Goal: Transaction & Acquisition: Purchase product/service

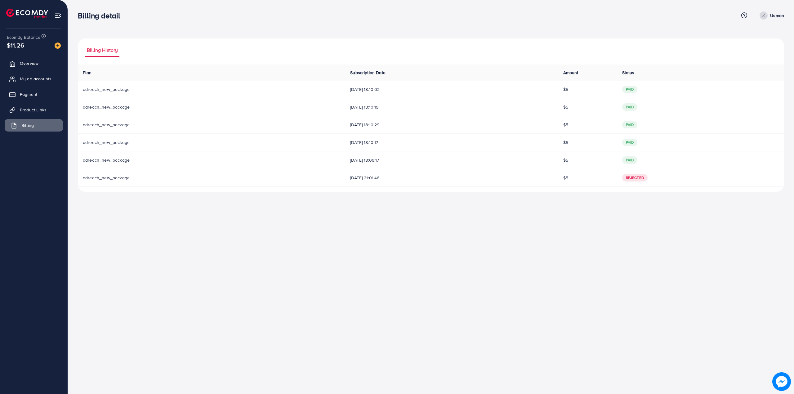
click at [30, 125] on span "Billing" at bounding box center [27, 125] width 12 height 6
drag, startPoint x: 345, startPoint y: 91, endPoint x: 351, endPoint y: 91, distance: 6.2
click at [351, 91] on span "[DATE] 18:10:02" at bounding box center [451, 89] width 203 height 6
drag, startPoint x: 336, startPoint y: 91, endPoint x: 344, endPoint y: 91, distance: 7.1
click at [345, 91] on td "[DATE] 18:10:02" at bounding box center [451, 90] width 213 height 18
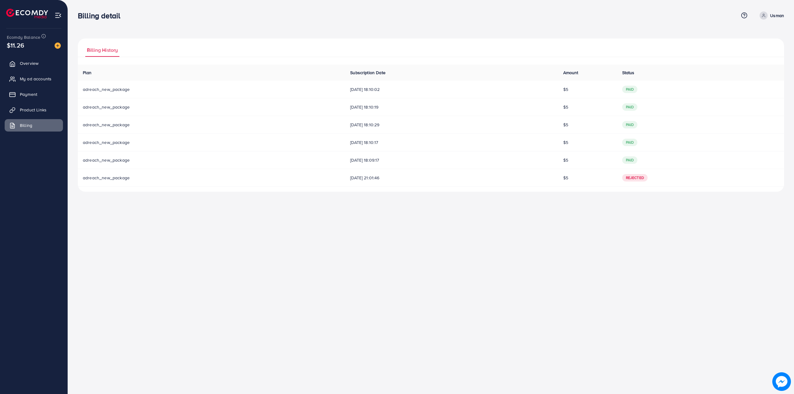
click at [368, 99] on td "[DATE] 18:10:19" at bounding box center [451, 107] width 213 height 18
drag, startPoint x: 337, startPoint y: 92, endPoint x: 341, endPoint y: 92, distance: 4.7
click at [345, 92] on td "[DATE] 18:10:02" at bounding box center [451, 90] width 213 height 18
drag, startPoint x: 345, startPoint y: 92, endPoint x: 350, endPoint y: 92, distance: 5.3
click at [350, 92] on span "[DATE] 18:10:02" at bounding box center [451, 89] width 203 height 6
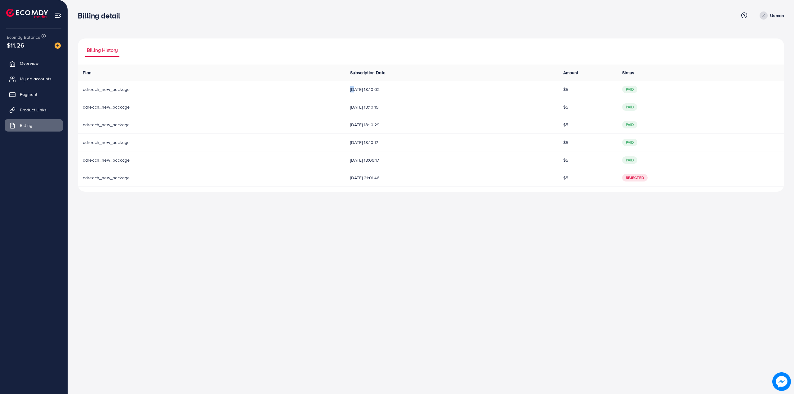
drag, startPoint x: 337, startPoint y: 89, endPoint x: 344, endPoint y: 89, distance: 6.2
click at [345, 89] on td "[DATE] 18:10:02" at bounding box center [451, 90] width 213 height 18
drag, startPoint x: 345, startPoint y: 92, endPoint x: 350, endPoint y: 91, distance: 5.4
click at [350, 91] on span "[DATE] 18:10:02" at bounding box center [451, 89] width 203 height 6
click at [354, 101] on td "[DATE] 18:10:19" at bounding box center [451, 107] width 213 height 18
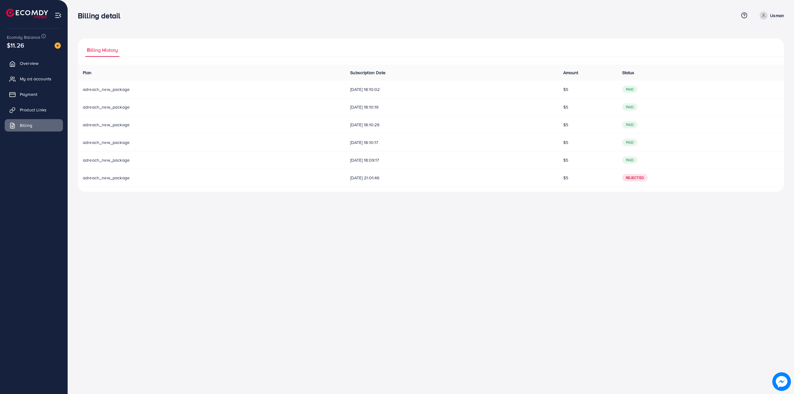
click at [113, 51] on span "Billing History" at bounding box center [102, 50] width 31 height 7
click at [43, 109] on span "Product Links" at bounding box center [34, 110] width 27 height 6
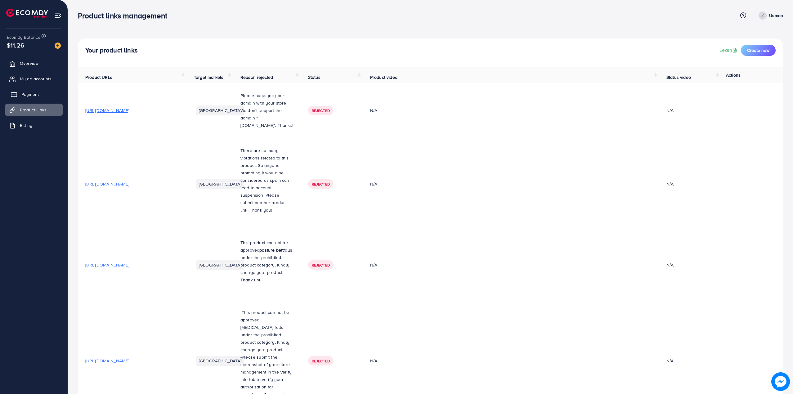
click at [42, 89] on link "Payment" at bounding box center [34, 94] width 58 height 12
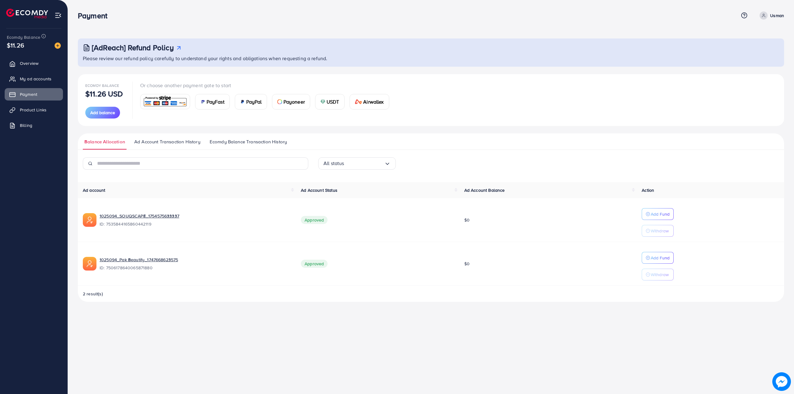
click at [332, 103] on span "USDT" at bounding box center [333, 101] width 13 height 7
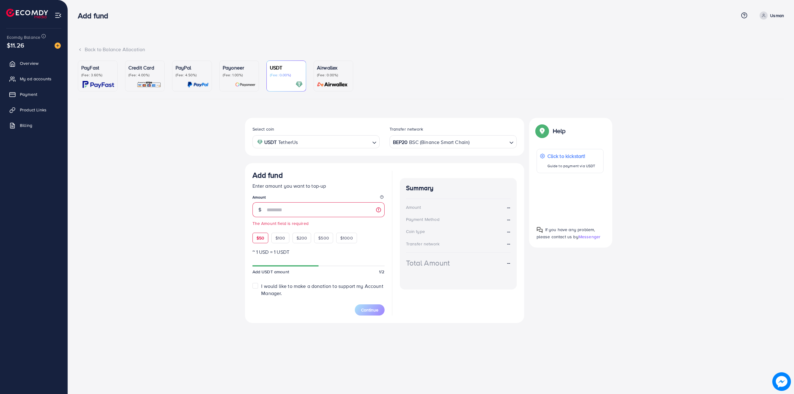
click at [258, 229] on div "Add fund Enter amount you want to top-up Amount The Amount field is required $5…" at bounding box center [318, 207] width 132 height 73
click at [260, 238] on span "$50" at bounding box center [260, 238] width 8 height 6
type input "**"
click at [265, 291] on span "I would like to make a donation to support my Account Manager." at bounding box center [322, 289] width 122 height 14
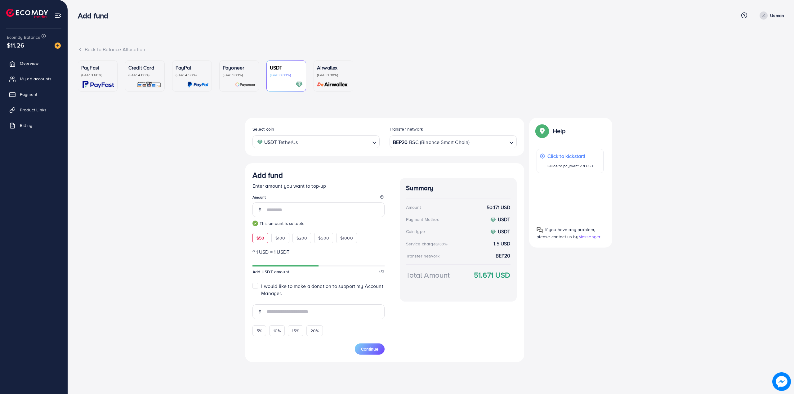
click at [265, 291] on span "I would like to make a donation to support my Account Manager." at bounding box center [322, 289] width 122 height 14
type input "*"
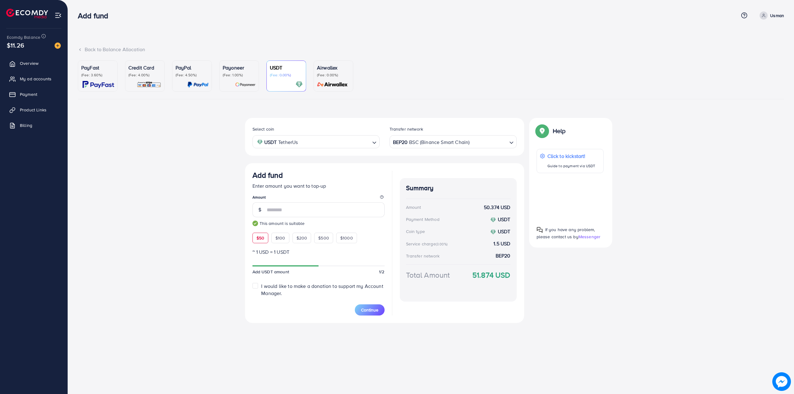
click at [271, 249] on p "~ 1 USD = 1 USDT" at bounding box center [318, 251] width 132 height 7
click at [258, 251] on p "~ 1 USD = 1 USDT" at bounding box center [318, 251] width 132 height 7
click at [265, 269] on span "Add USDT amount" at bounding box center [270, 272] width 37 height 6
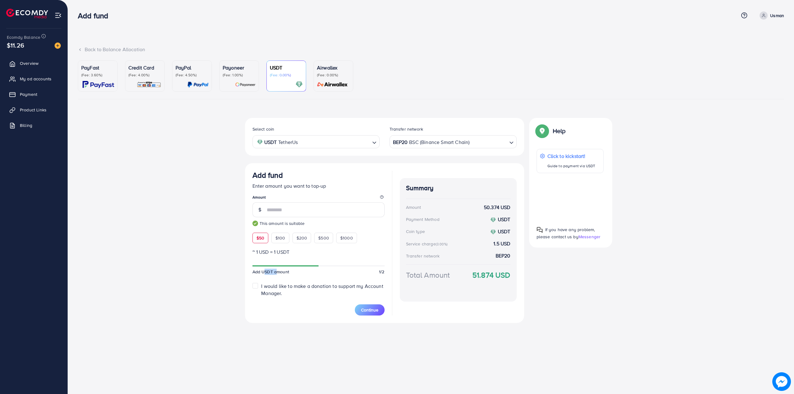
click at [265, 269] on span "Add USDT amount" at bounding box center [270, 272] width 37 height 6
click at [238, 268] on div "Select coin USDT TetherUs Loading... Transfer network BEP20 BSC (Binance Smart …" at bounding box center [431, 223] width 706 height 210
drag, startPoint x: 333, startPoint y: 258, endPoint x: 295, endPoint y: 260, distance: 37.6
click at [295, 260] on form "Add fund Enter amount you want to top-up Amount ** This amount is suitable $50 …" at bounding box center [318, 243] width 132 height 145
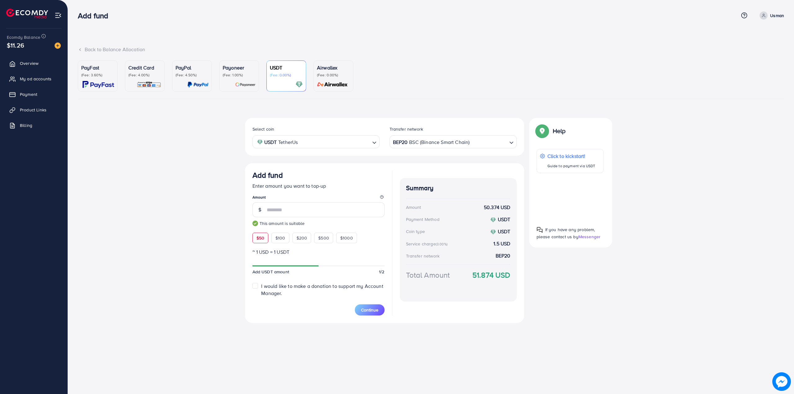
click at [329, 261] on form "Add fund Enter amount you want to top-up Amount ** This amount is suitable $50 …" at bounding box center [318, 243] width 132 height 145
click at [294, 143] on div "USDT TetherUs" at bounding box center [313, 141] width 116 height 11
click at [237, 165] on div "Select coin USDT TetherUs Loading... USDT TetherUs USDC USD Coin Transfer netwo…" at bounding box center [431, 223] width 706 height 210
click at [420, 146] on div "BEP20 BSC (Binance Smart Chain)" at bounding box center [450, 141] width 116 height 11
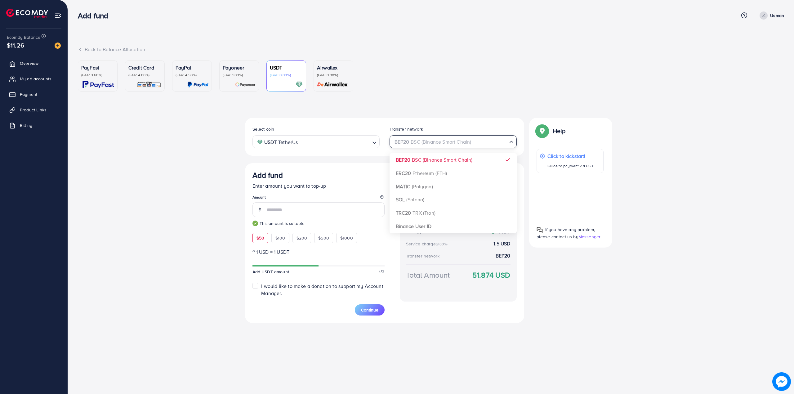
click at [420, 146] on input "Search for option" at bounding box center [449, 142] width 114 height 10
click at [361, 117] on div "PayFast (Fee: 3.60%) Credit Card (Fee: 4.00%) PayPal (Fee: 4.50%) Payoneer (Fee…" at bounding box center [431, 193] width 706 height 267
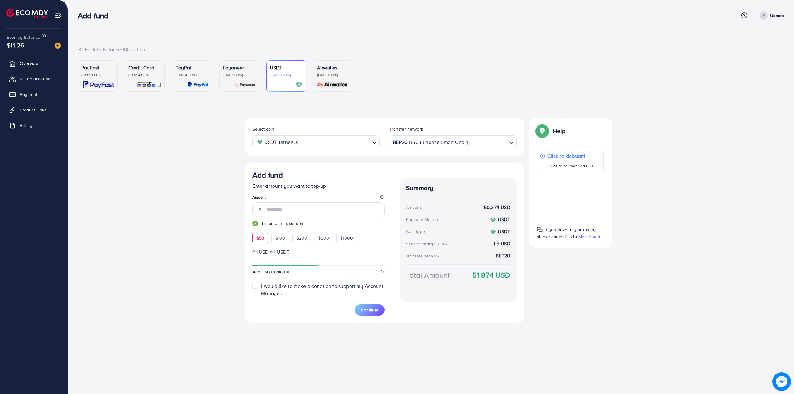
click at [113, 81] on img at bounding box center [98, 84] width 32 height 7
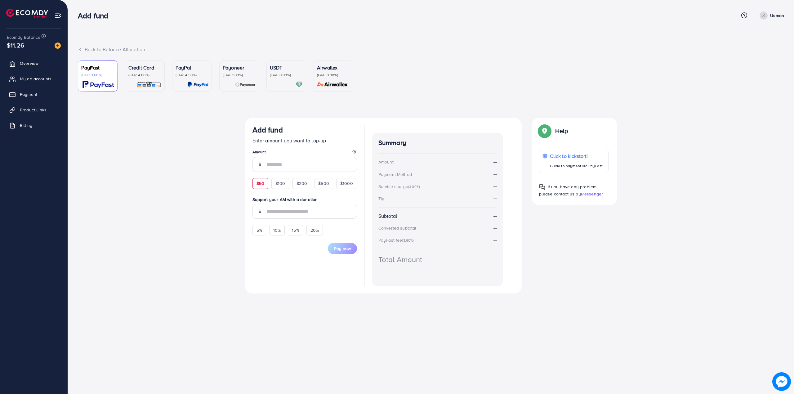
click at [258, 181] on span "$50" at bounding box center [260, 183] width 8 height 6
type input "**"
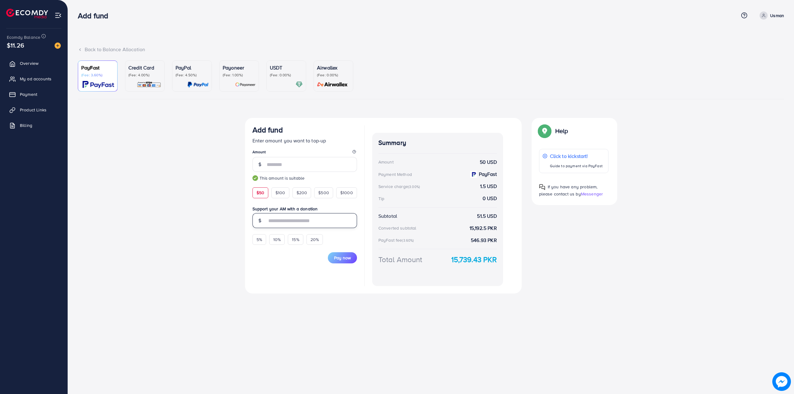
click at [279, 222] on input "text" at bounding box center [312, 220] width 90 height 15
drag, startPoint x: 469, startPoint y: 228, endPoint x: 501, endPoint y: 224, distance: 32.5
click at [501, 224] on div "Summary Amount 50 USD Payment Method PayFast Service charge (3.00%) 1.5 USD Tip…" at bounding box center [437, 209] width 131 height 153
drag, startPoint x: 465, startPoint y: 242, endPoint x: 494, endPoint y: 241, distance: 29.5
click at [494, 241] on div "PayFast fee (3.60%) 546.93 PKR" at bounding box center [437, 240] width 118 height 7
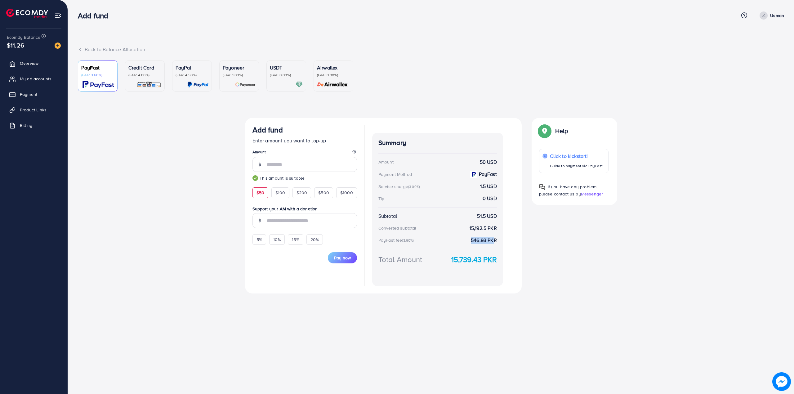
drag, startPoint x: 419, startPoint y: 242, endPoint x: 448, endPoint y: 242, distance: 29.8
click at [427, 242] on div "PayFast fee (3.60%) 546.93 PKR" at bounding box center [437, 240] width 118 height 7
click at [395, 238] on div "PayFast fee (3.60%)" at bounding box center [397, 240] width 38 height 6
drag, startPoint x: 425, startPoint y: 243, endPoint x: 450, endPoint y: 243, distance: 24.8
click at [443, 243] on div "Summary Amount 50 USD Payment Method PayFast Service charge (3.00%) 1.5 USD Tip…" at bounding box center [437, 209] width 131 height 153
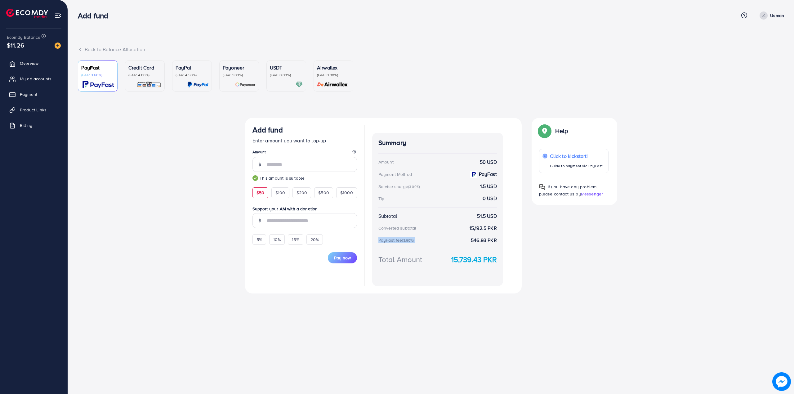
drag, startPoint x: 483, startPoint y: 243, endPoint x: 508, endPoint y: 245, distance: 24.5
click at [508, 245] on div "Add fund Enter amount you want to top-up Amount ** This amount is suitable $50 …" at bounding box center [383, 206] width 277 height 176
click at [463, 260] on strong "15,739.43 PKR" at bounding box center [474, 259] width 46 height 11
click at [601, 194] on span "If you have any problem, please contact us by Messenger" at bounding box center [571, 190] width 64 height 13
click at [276, 81] on div at bounding box center [286, 84] width 33 height 7
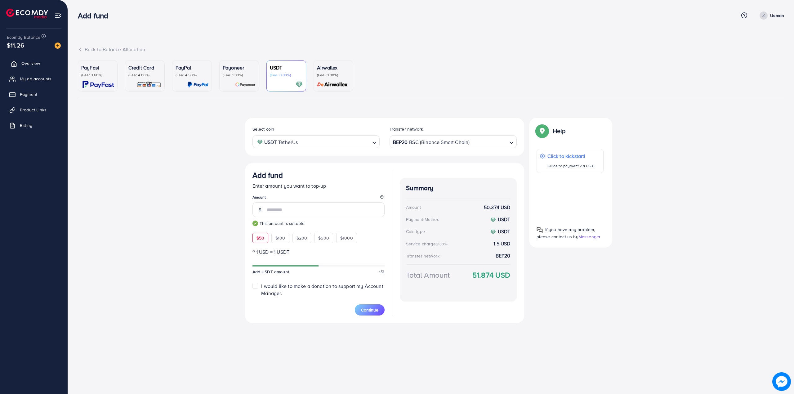
click at [37, 62] on span "Overview" at bounding box center [30, 63] width 19 height 6
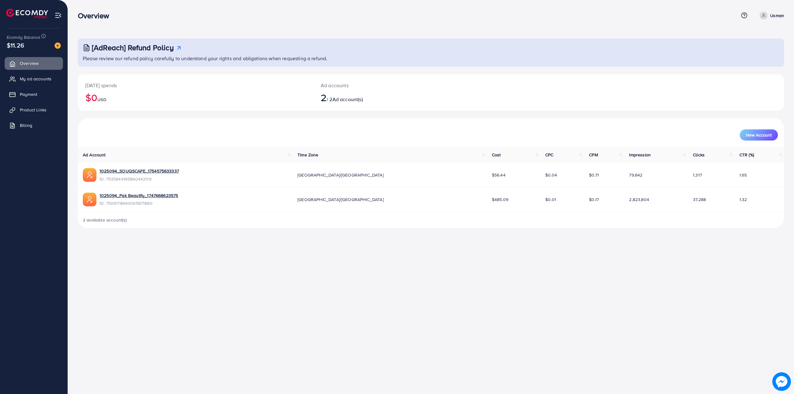
click at [539, 72] on div "[AdReach] Refund Policy Please review our refund policy carefully to understand…" at bounding box center [431, 132] width 706 height 189
click at [36, 81] on span "My ad accounts" at bounding box center [37, 79] width 32 height 6
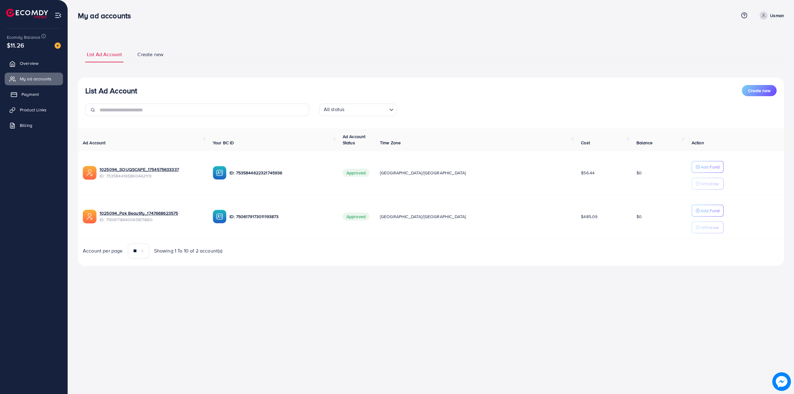
drag, startPoint x: 35, startPoint y: 90, endPoint x: 38, endPoint y: 91, distance: 3.8
click at [35, 90] on link "Payment" at bounding box center [34, 94] width 58 height 12
